Goal: Information Seeking & Learning: Learn about a topic

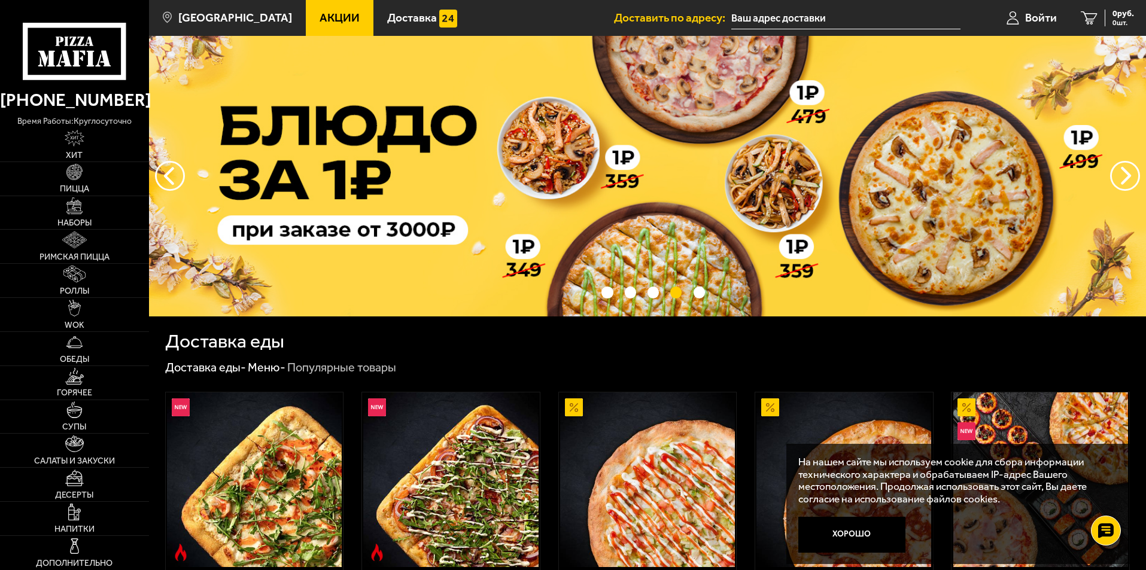
click at [320, 19] on span "Акции" at bounding box center [340, 17] width 40 height 11
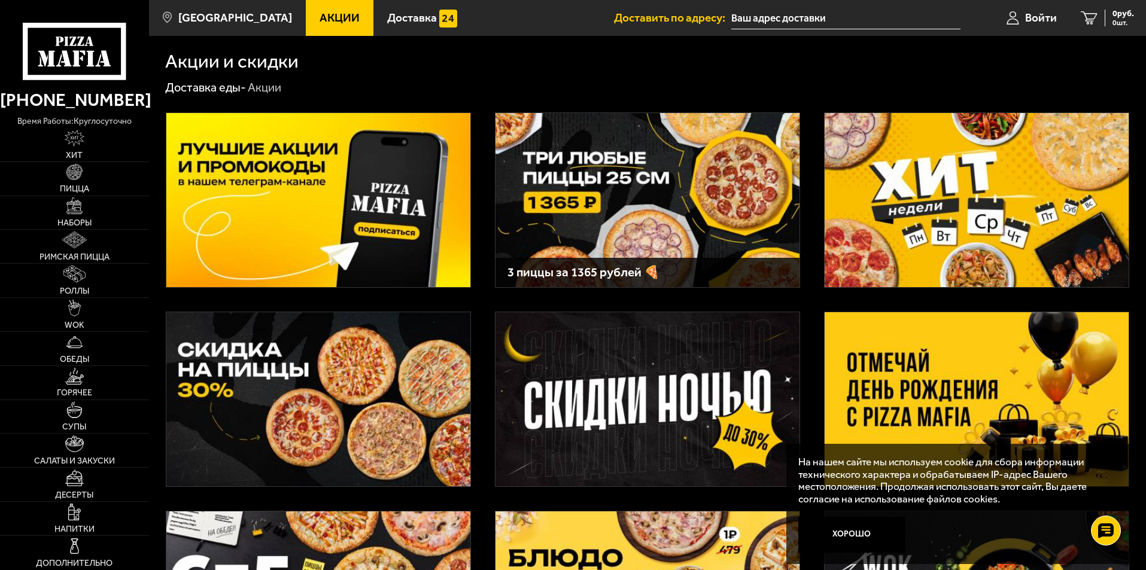
click at [983, 189] on img at bounding box center [977, 200] width 304 height 174
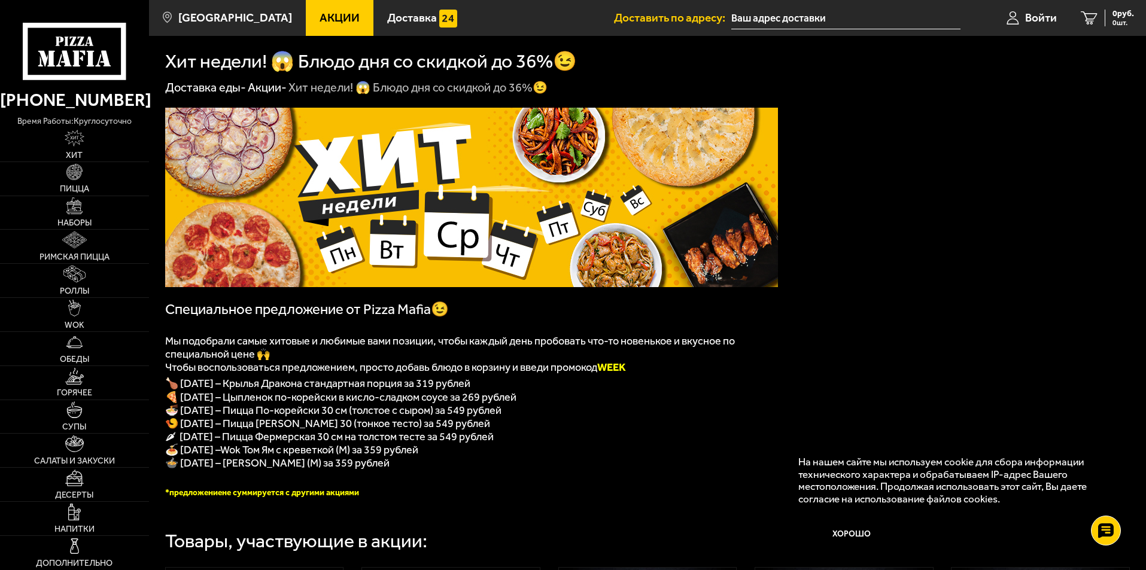
click at [317, 369] on span "Чтобы воспользоваться предложением, просто добавь блюдо в корзину и введи промо…" at bounding box center [395, 367] width 461 height 13
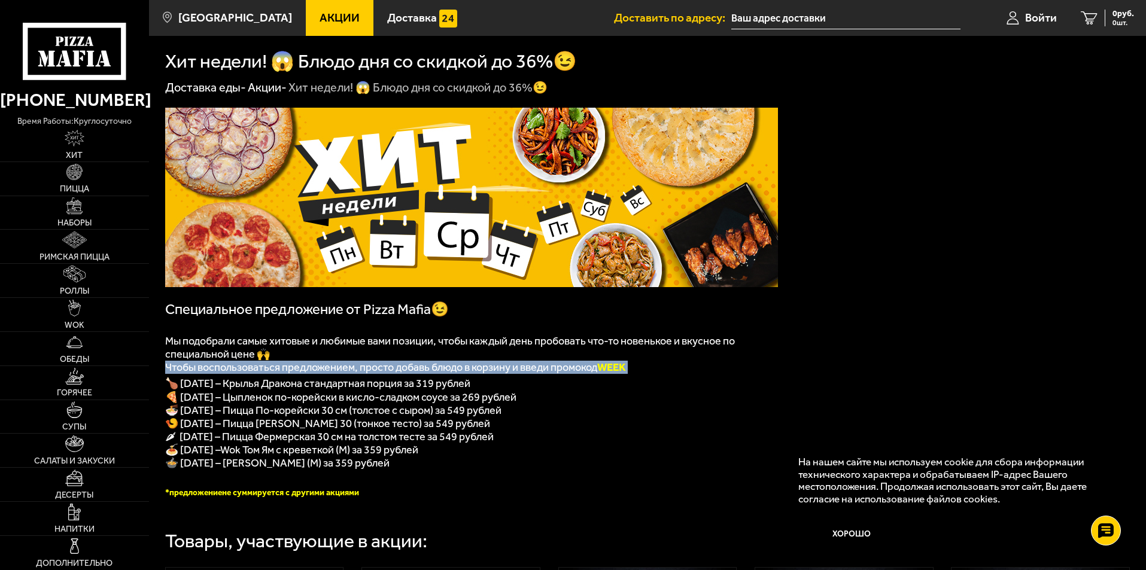
click at [317, 369] on span "Чтобы воспользоваться предложением, просто добавь блюдо в корзину и введи промо…" at bounding box center [395, 367] width 461 height 13
copy div "Чтобы воспользоваться предложением, просто добавь блюдо в корзину и введи промо…"
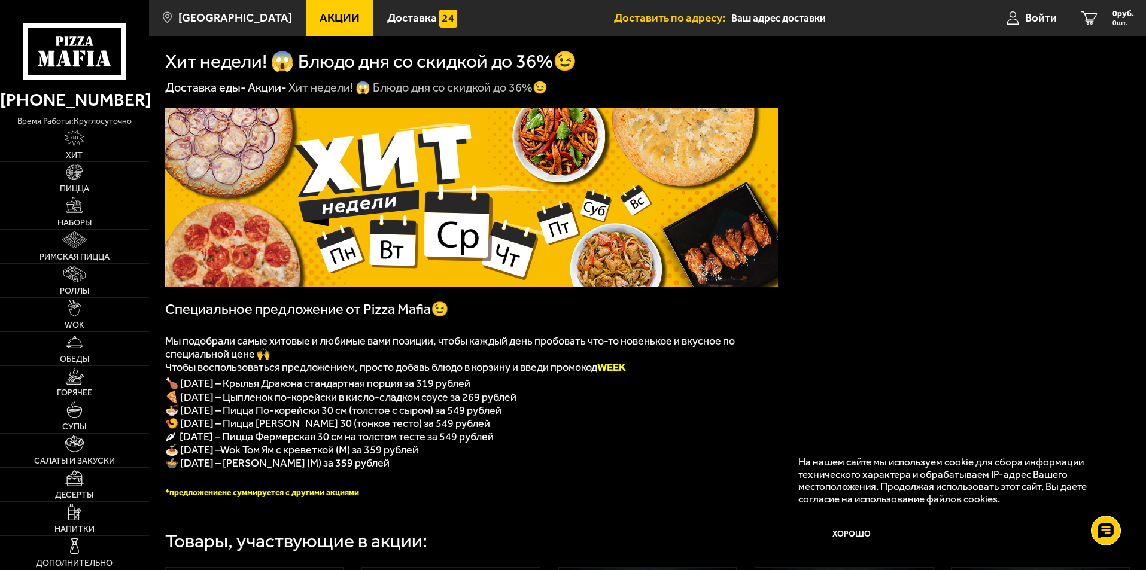
click at [463, 411] on span "🍜 [DATE] – Пицца По-корейски 30 см (толстое с сыром) за 549 рублей" at bounding box center [333, 410] width 336 height 13
drag, startPoint x: 166, startPoint y: 369, endPoint x: 491, endPoint y: 472, distance: 341.1
click at [491, 472] on div "﻿ Специальное предложение от Pizza Mafia😉 Мы подобрали самые хитовые и любимые …" at bounding box center [471, 303] width 613 height 390
copy div "Чтобы воспользоваться предложением, просто добавь блюдо в корзину и введи промо…"
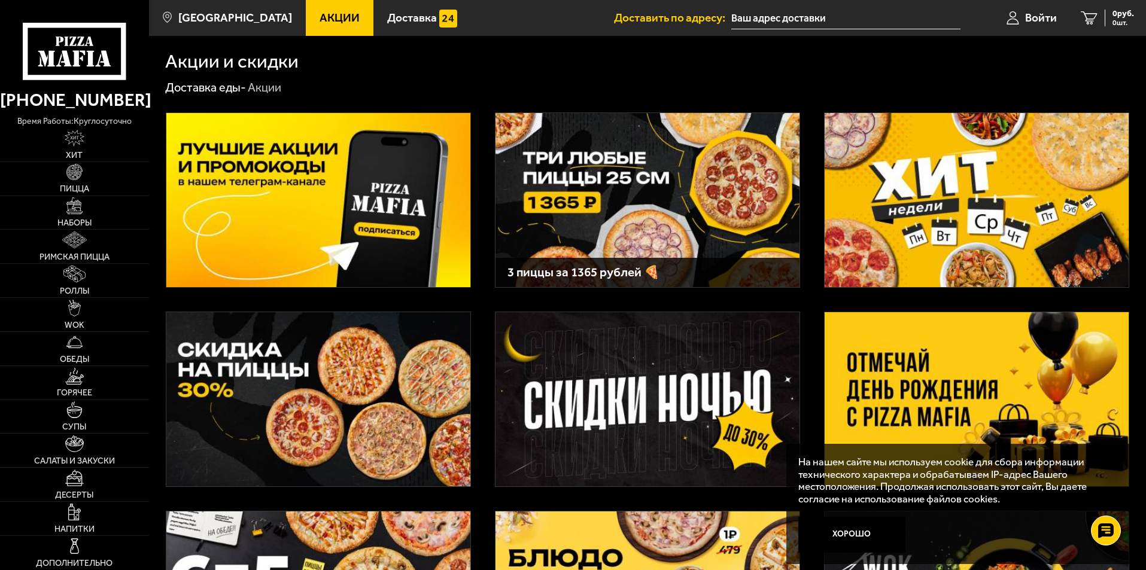
click at [584, 168] on img at bounding box center [648, 200] width 304 height 174
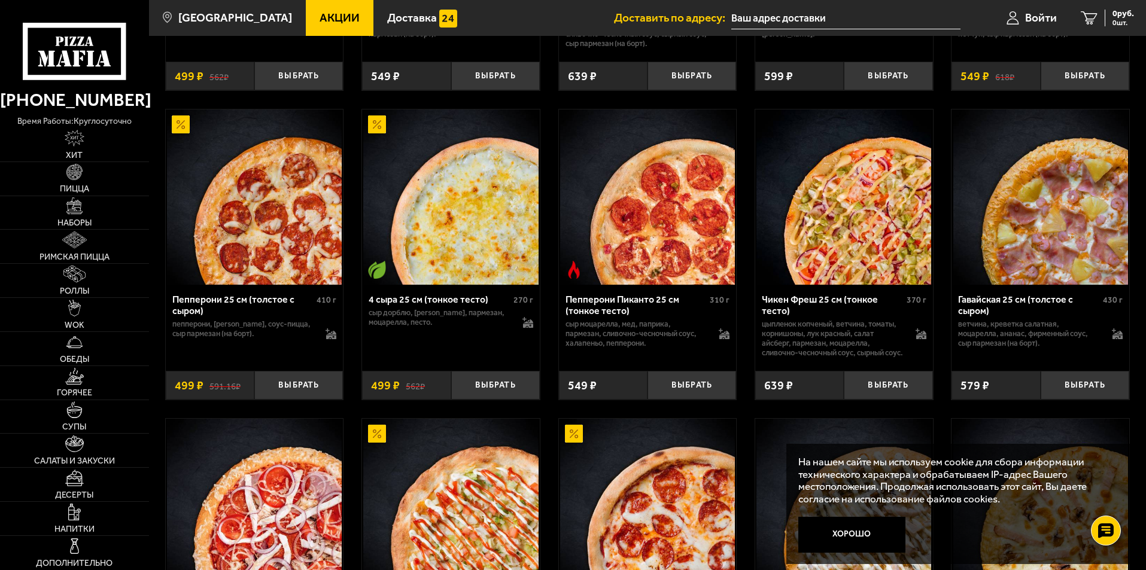
scroll to position [1077, 0]
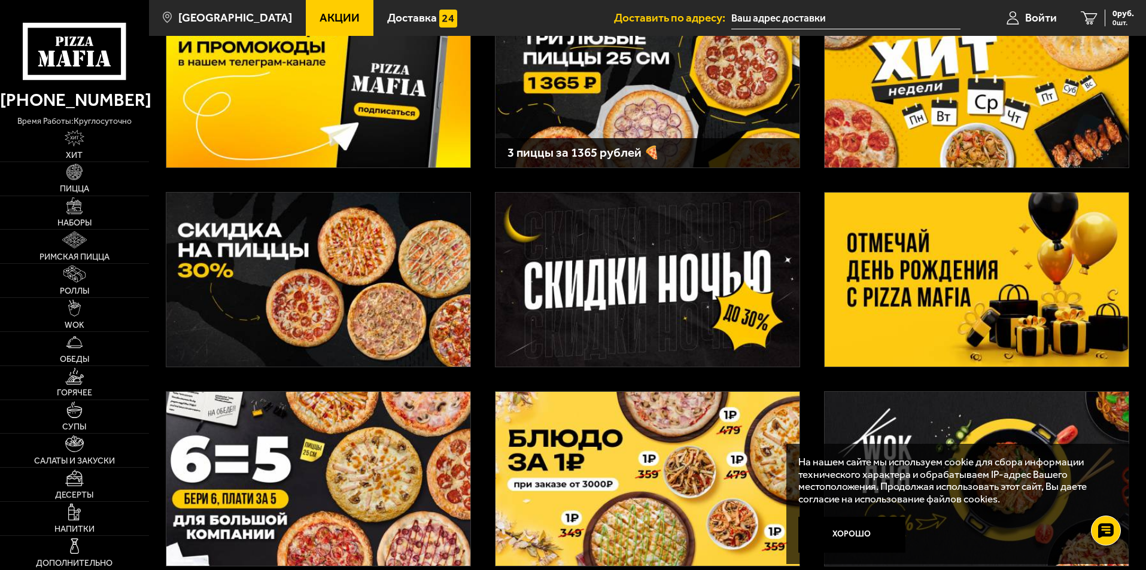
scroll to position [180, 0]
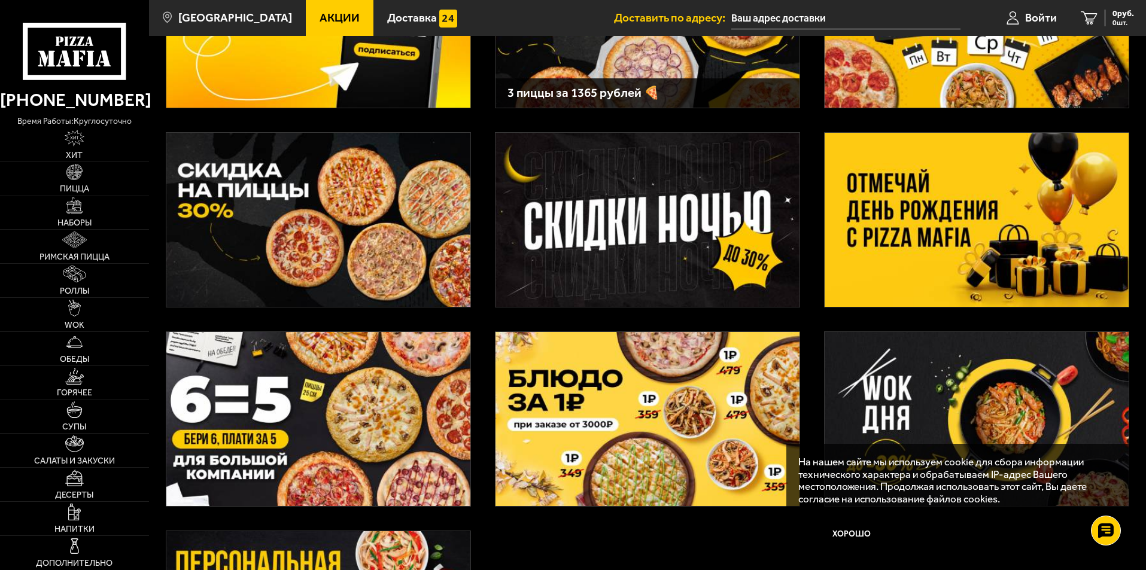
click at [601, 406] on img at bounding box center [648, 419] width 304 height 174
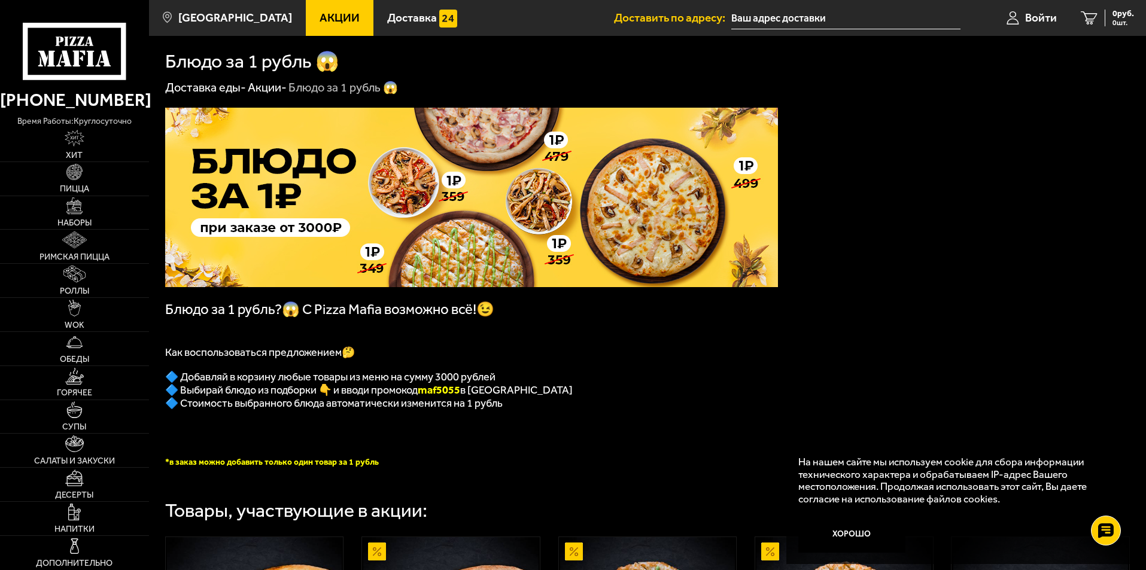
click at [460, 395] on b "maf5055" at bounding box center [439, 390] width 42 height 13
copy b "maf5055"
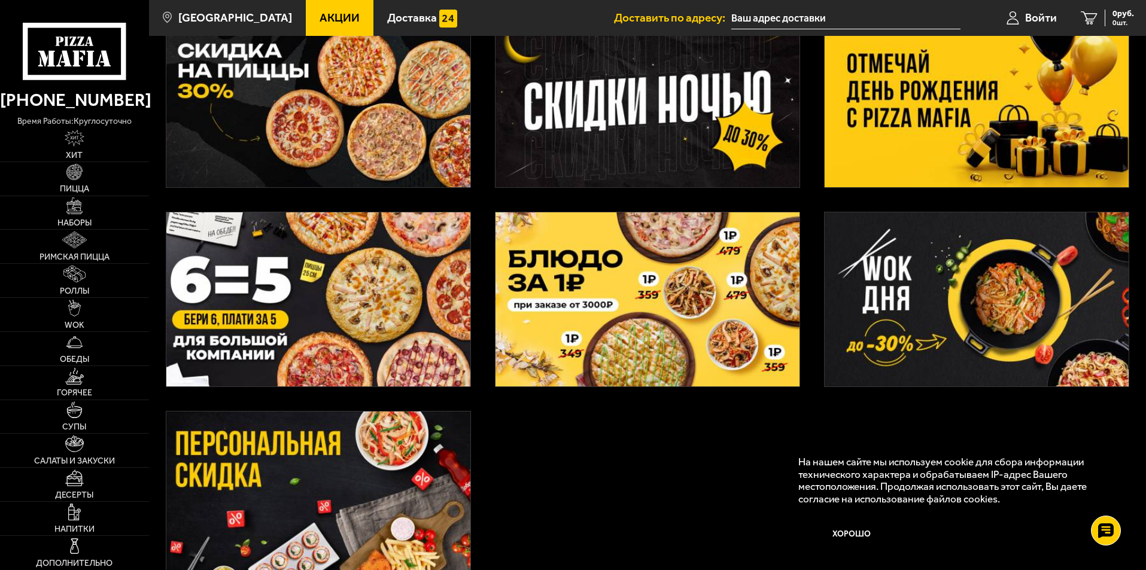
scroll to position [359, 0]
